Goal: Task Accomplishment & Management: Use online tool/utility

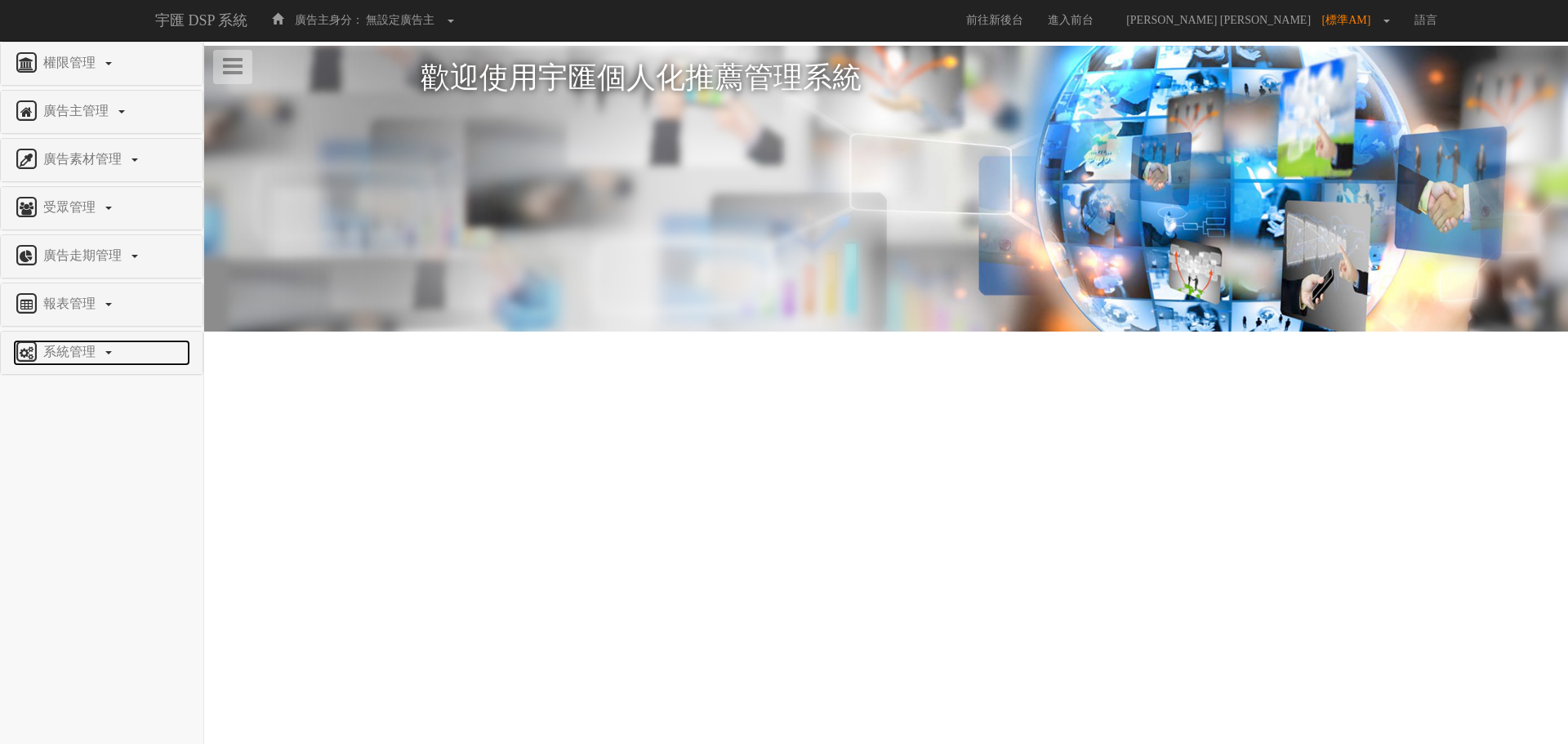
click at [92, 354] on span "系統管理" at bounding box center [71, 351] width 64 height 14
click at [71, 392] on span "廣告驗證設定" at bounding box center [53, 391] width 81 height 13
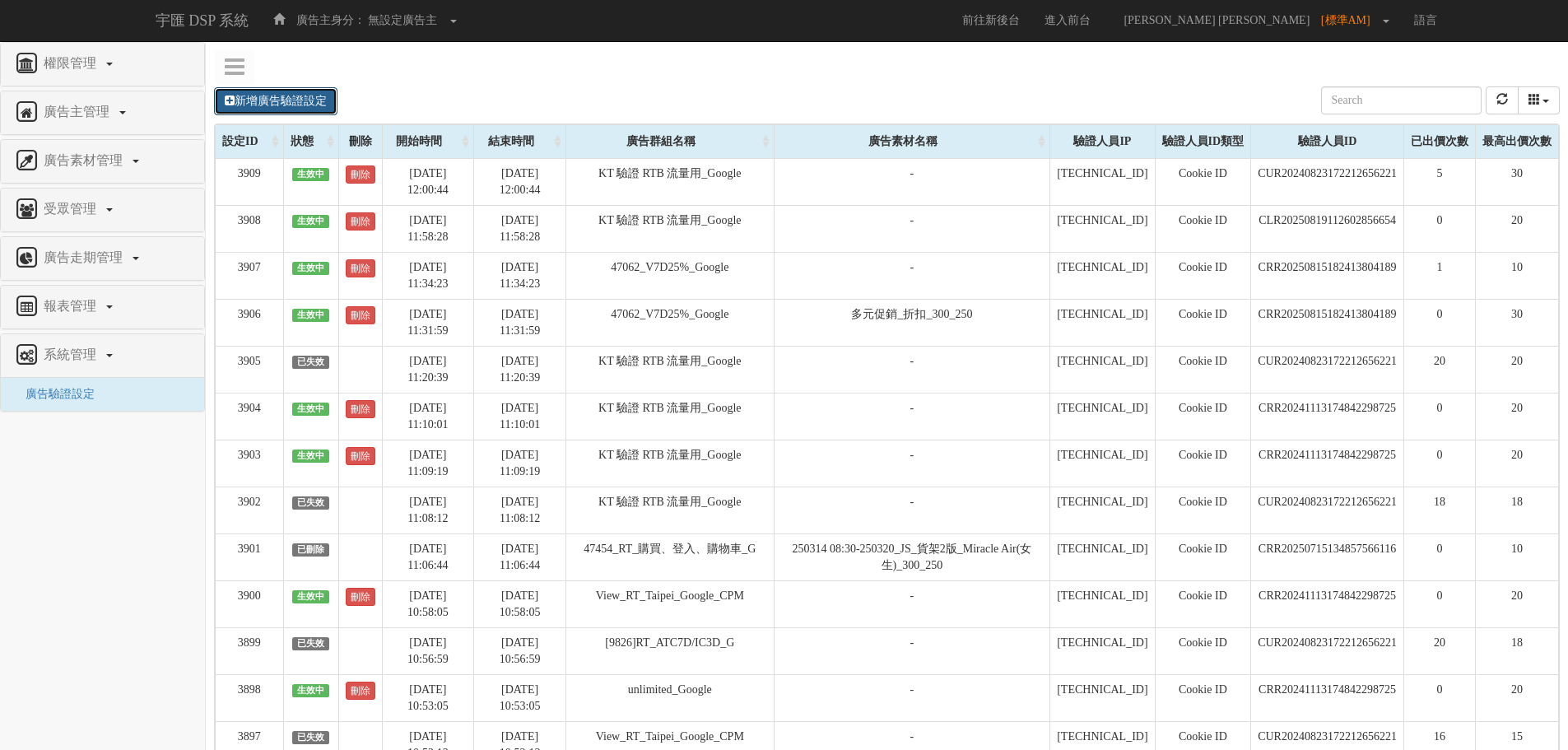
click at [265, 104] on link "新增廣告驗證設定" at bounding box center [275, 101] width 123 height 28
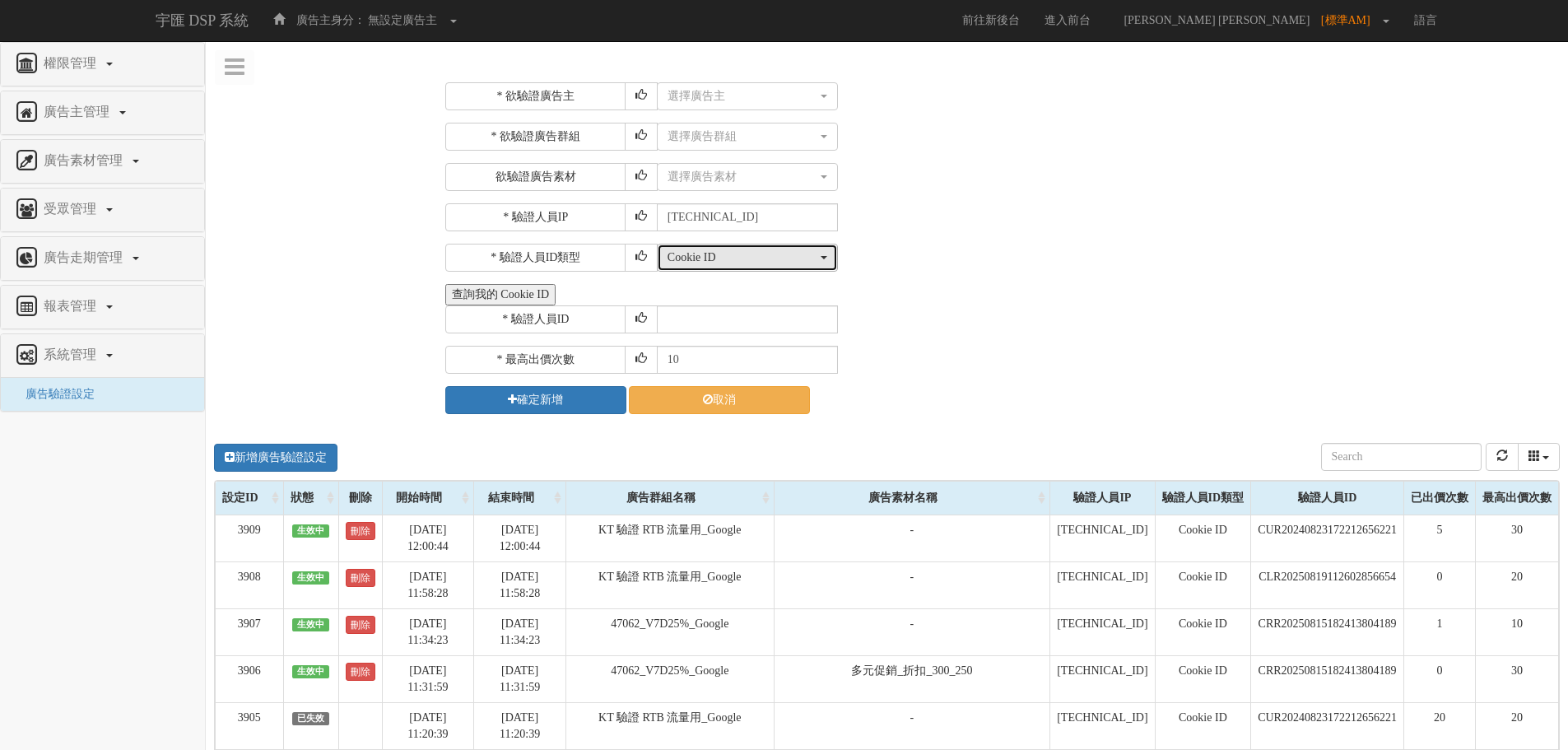
click at [734, 264] on div "Cookie ID" at bounding box center [742, 258] width 150 height 16
click at [963, 248] on div "Cookie ID ADID IDFA Cookie ID Cookie ID ADID IDFA" at bounding box center [1106, 258] width 899 height 28
click at [993, 291] on div "查詢我的 Cookie ID" at bounding box center [1001, 294] width 1110 height 21
click at [981, 354] on div "* 最高出價次數 10" at bounding box center [1001, 360] width 1110 height 28
